Goal: Information Seeking & Learning: Check status

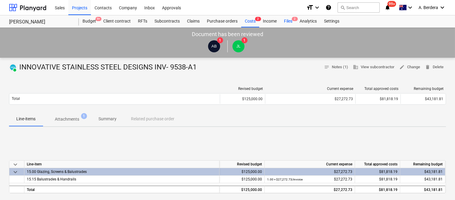
click at [292, 22] on div "Files 2" at bounding box center [288, 21] width 16 height 12
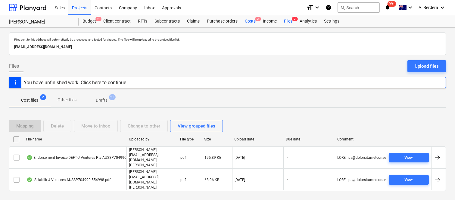
click at [251, 20] on div "Costs 2" at bounding box center [250, 21] width 18 height 12
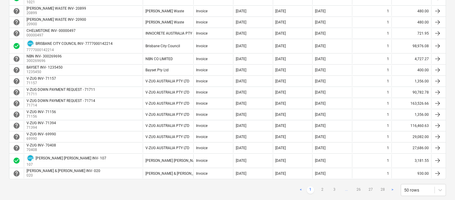
scroll to position [548, 0]
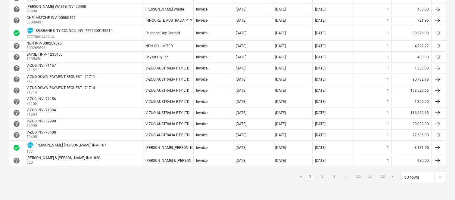
click at [323, 176] on link "2" at bounding box center [322, 177] width 7 height 7
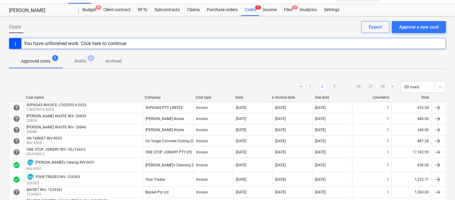
scroll to position [0, 0]
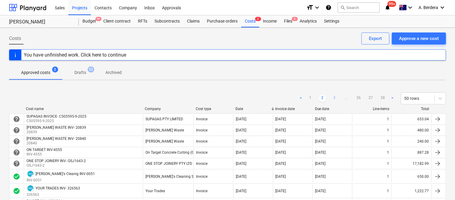
click at [334, 98] on link "3" at bounding box center [334, 98] width 7 height 7
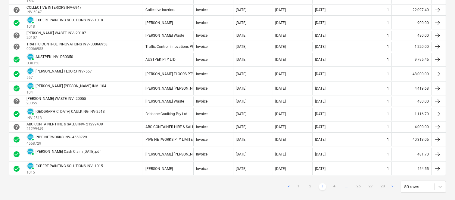
scroll to position [599, 0]
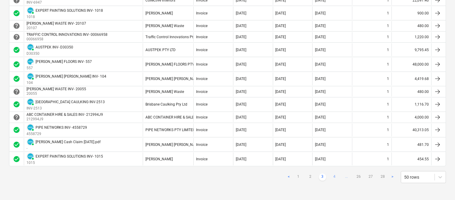
click at [336, 176] on link "4" at bounding box center [334, 177] width 7 height 7
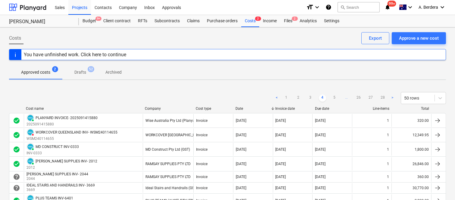
scroll to position [0, 0]
click at [335, 96] on link "5" at bounding box center [334, 98] width 7 height 7
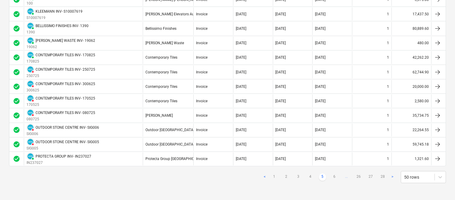
scroll to position [656, 0]
click at [287, 178] on link "2" at bounding box center [286, 177] width 7 height 7
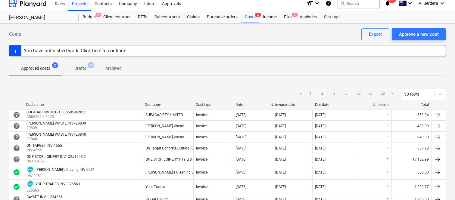
scroll to position [0, 0]
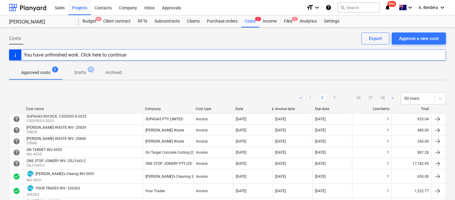
click at [311, 99] on link "1" at bounding box center [310, 98] width 7 height 7
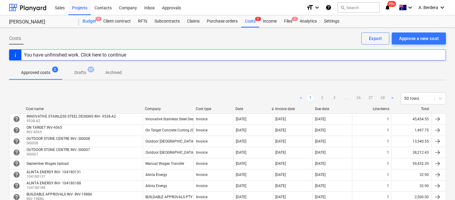
click at [88, 19] on div "Budget 9+" at bounding box center [89, 21] width 21 height 12
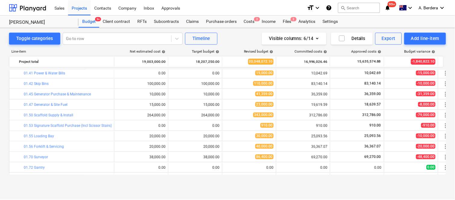
scroll to position [79, 0]
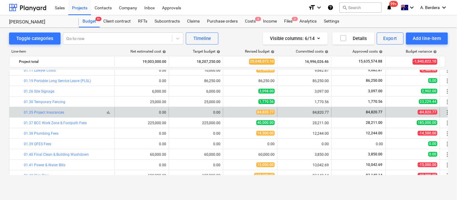
click at [108, 112] on span "bar_chart" at bounding box center [108, 112] width 5 height 5
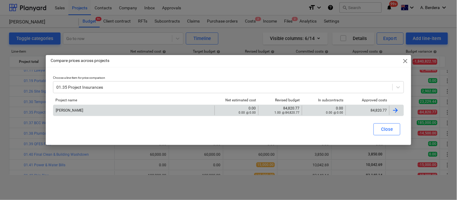
click at [353, 110] on div "84,820.77" at bounding box center [367, 110] width 39 height 4
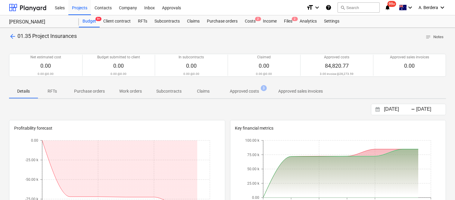
click at [251, 91] on p "Approved costs" at bounding box center [244, 91] width 29 height 6
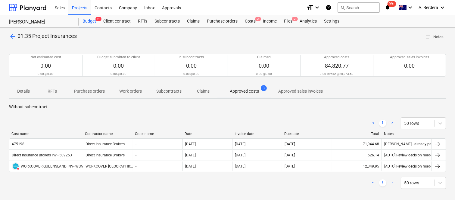
drag, startPoint x: 61, startPoint y: 134, endPoint x: 82, endPoint y: 137, distance: 20.9
click at [82, 137] on div "Cost name Contractor name Order name Date Invoice date Due date Total Notes" at bounding box center [227, 135] width 437 height 7
